Goal: Task Accomplishment & Management: Manage account settings

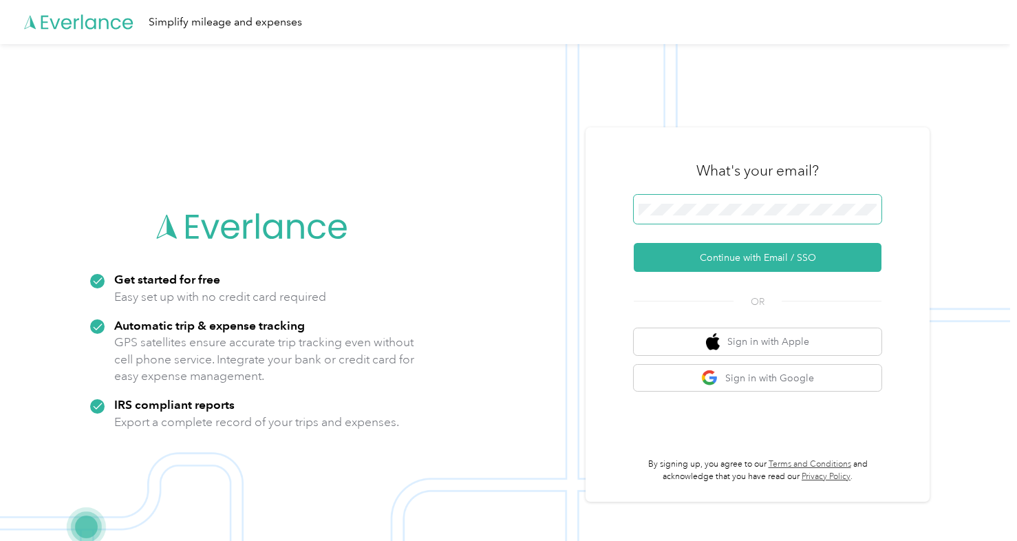
click at [688, 220] on span at bounding box center [758, 209] width 248 height 29
click at [682, 187] on div "What's your email?" at bounding box center [758, 171] width 248 height 48
click at [655, 233] on form "Continue with Email / SSO" at bounding box center [758, 233] width 248 height 77
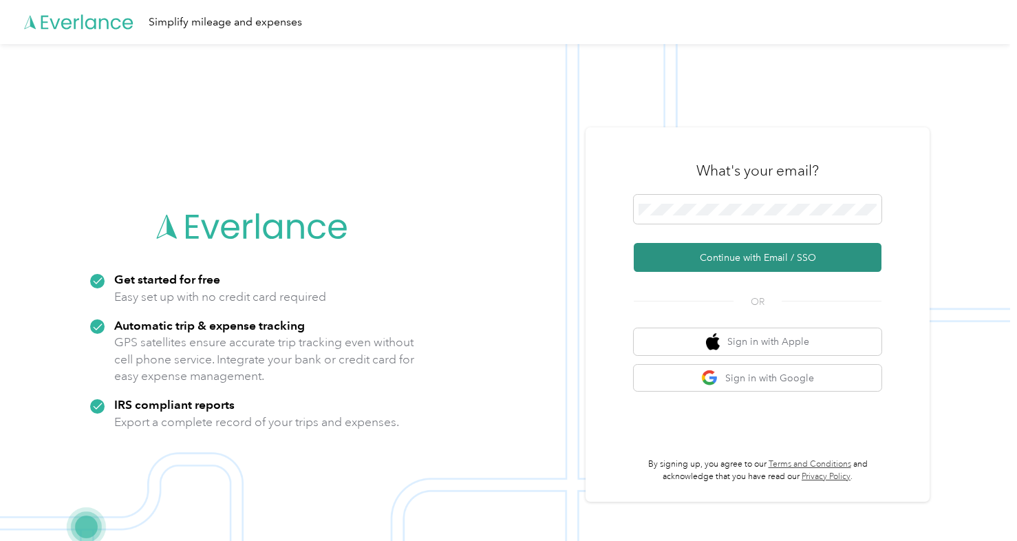
click at [679, 261] on button "Continue with Email / SSO" at bounding box center [758, 257] width 248 height 29
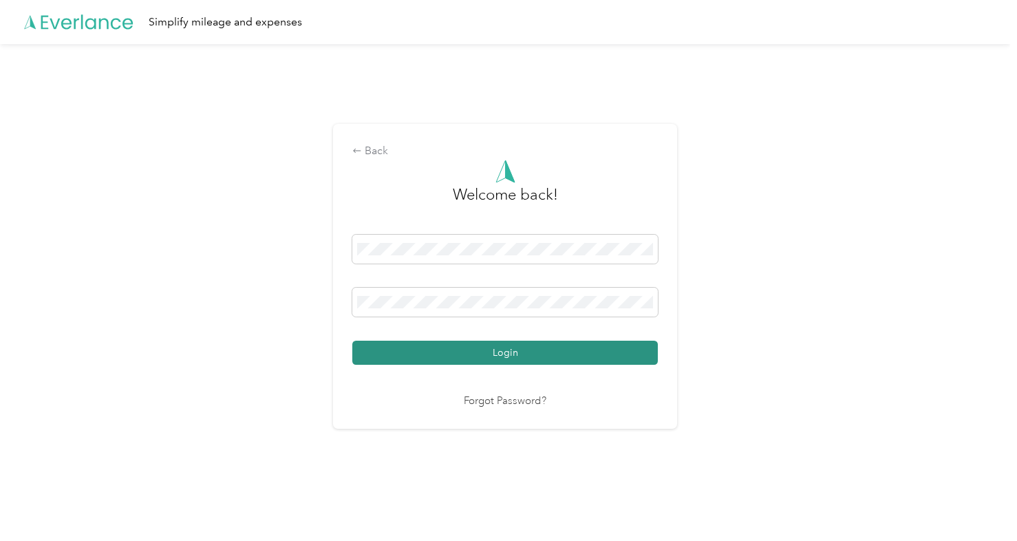
drag, startPoint x: 546, startPoint y: 368, endPoint x: 558, endPoint y: 355, distance: 17.0
click at [547, 367] on div "Welcome back! Login Forgot Password?" at bounding box center [505, 285] width 306 height 250
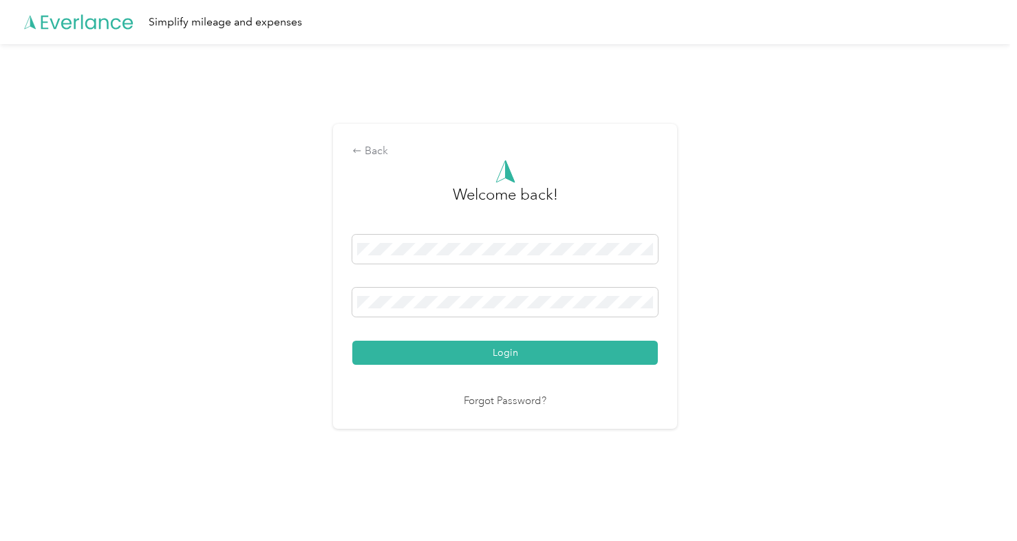
click at [558, 352] on button "Login" at bounding box center [505, 353] width 306 height 24
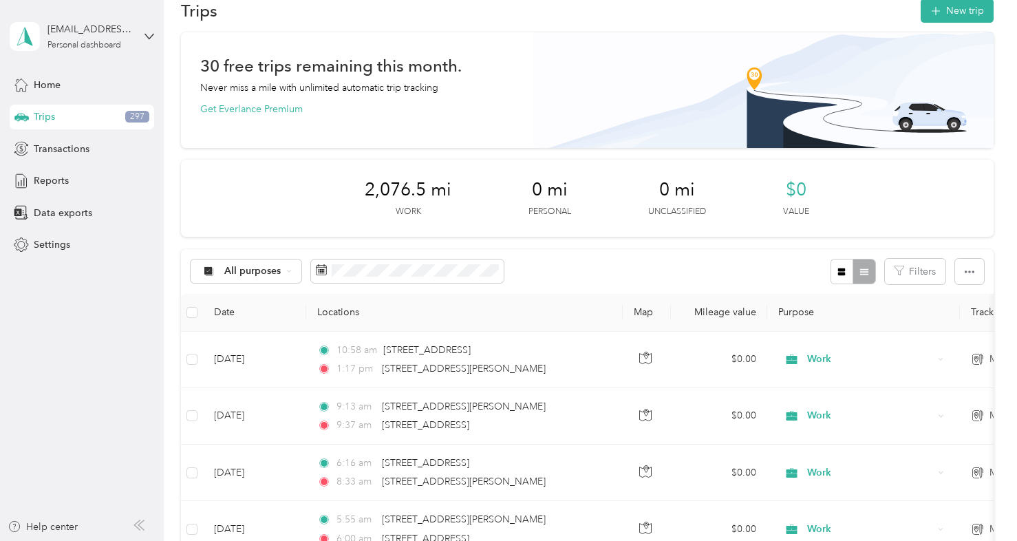
scroll to position [69, 0]
